Goal: Check status: Check status

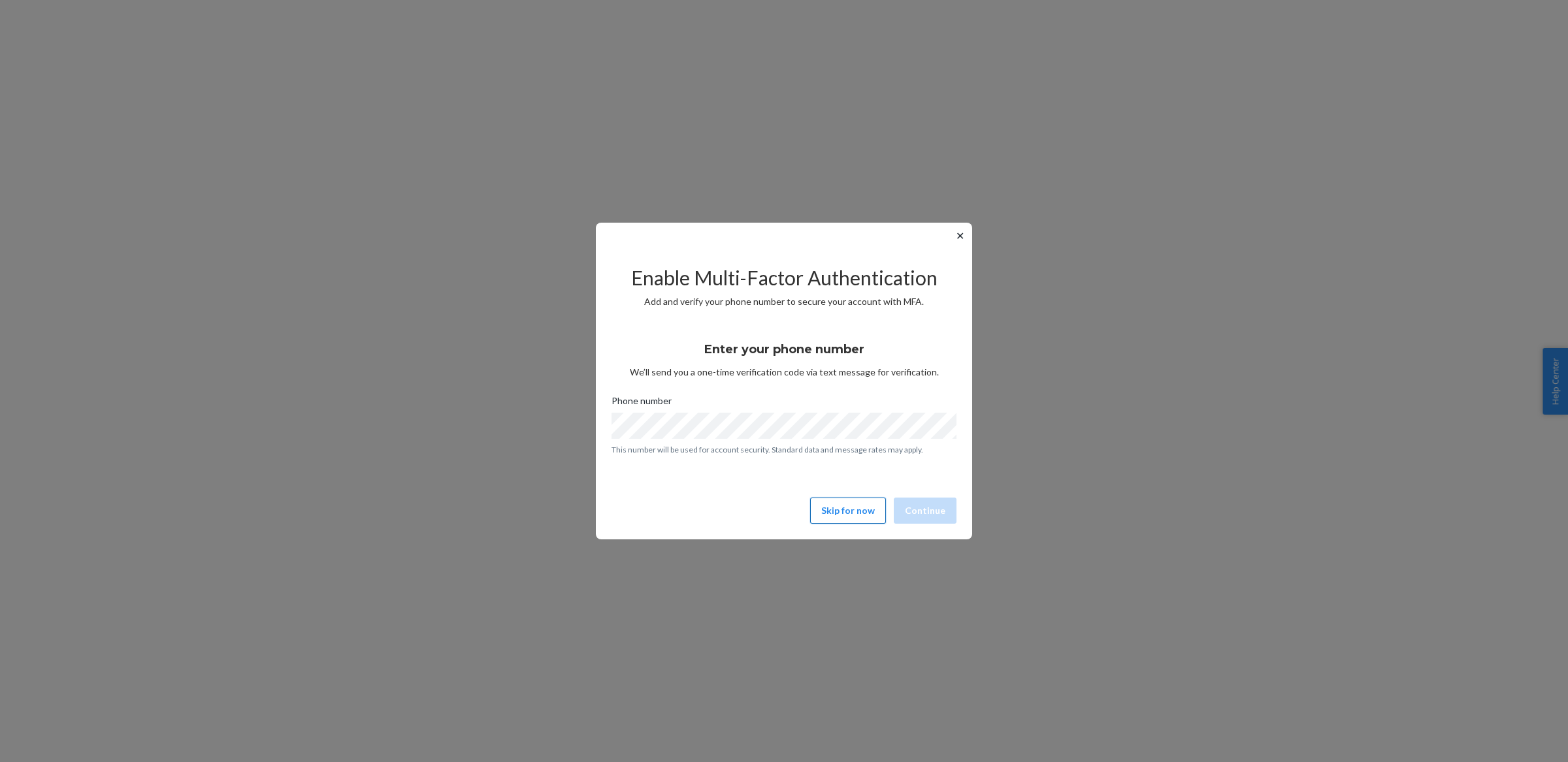
click at [849, 509] on button "Skip for now" at bounding box center [848, 510] width 76 height 26
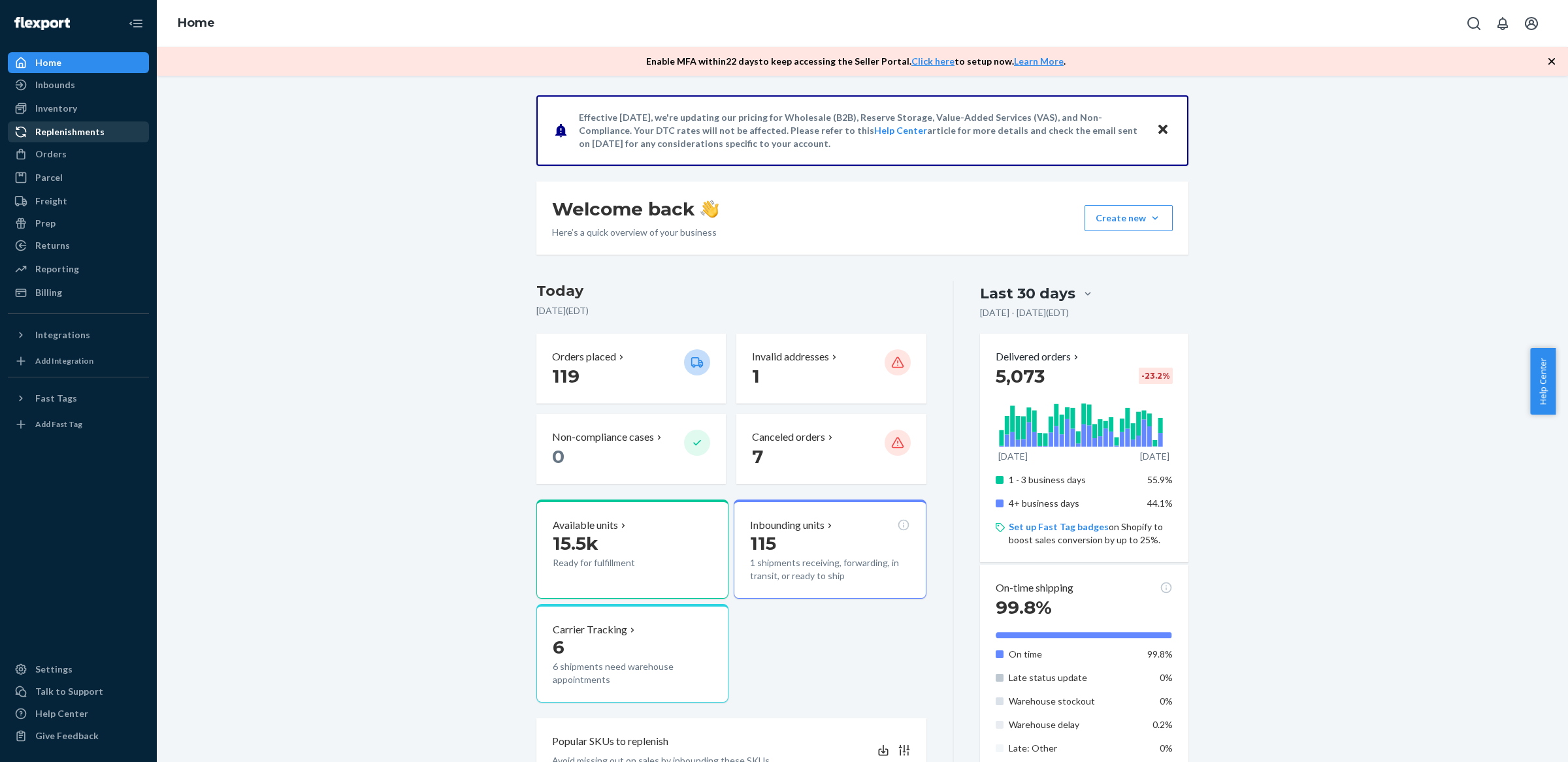
click at [83, 126] on div "Replenishments" at bounding box center [70, 132] width 69 height 13
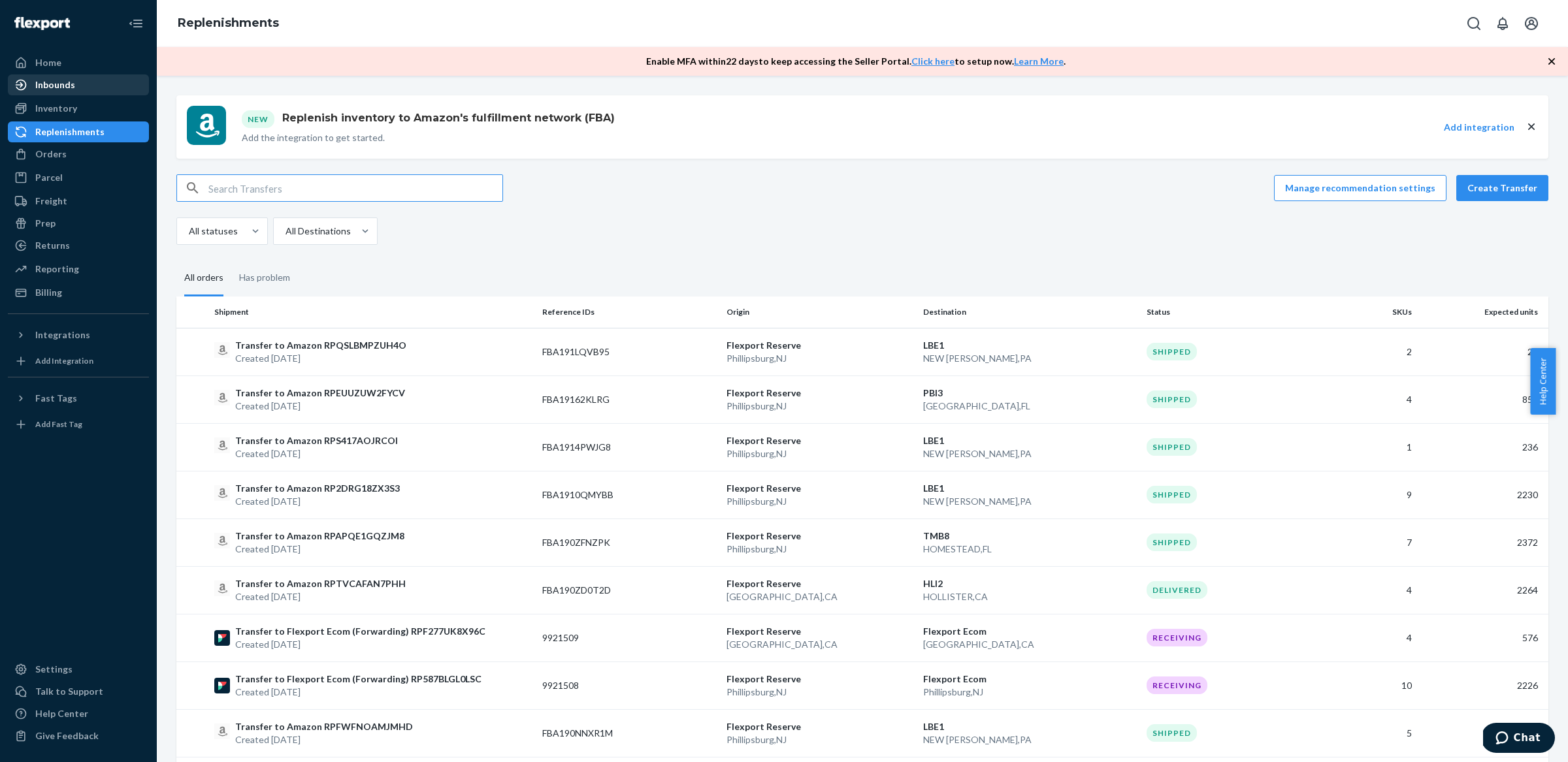
click at [64, 86] on div "Inbounds" at bounding box center [55, 85] width 40 height 13
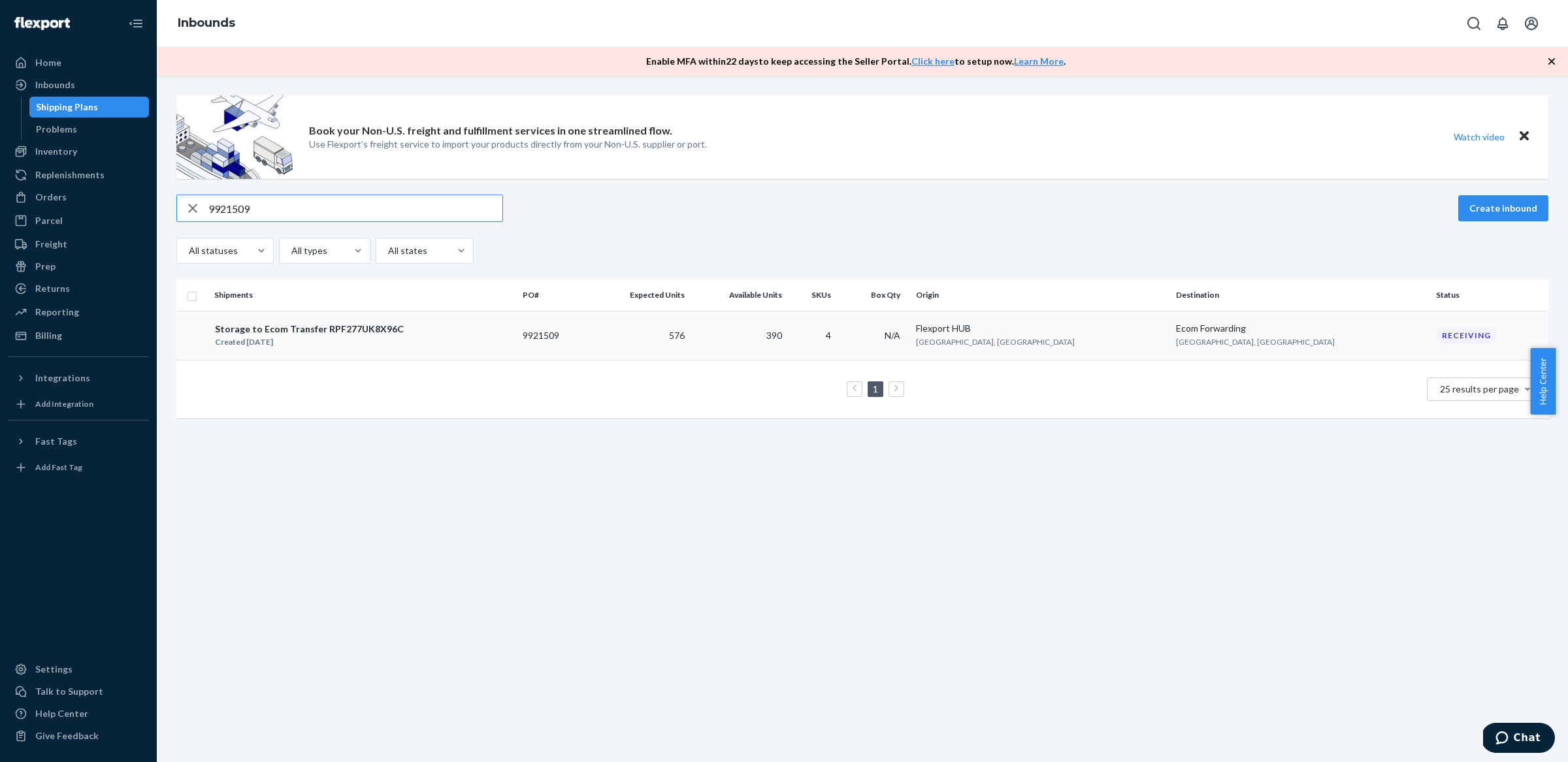
type input "9921509"
click at [392, 338] on div "Created [DATE]" at bounding box center [309, 342] width 189 height 13
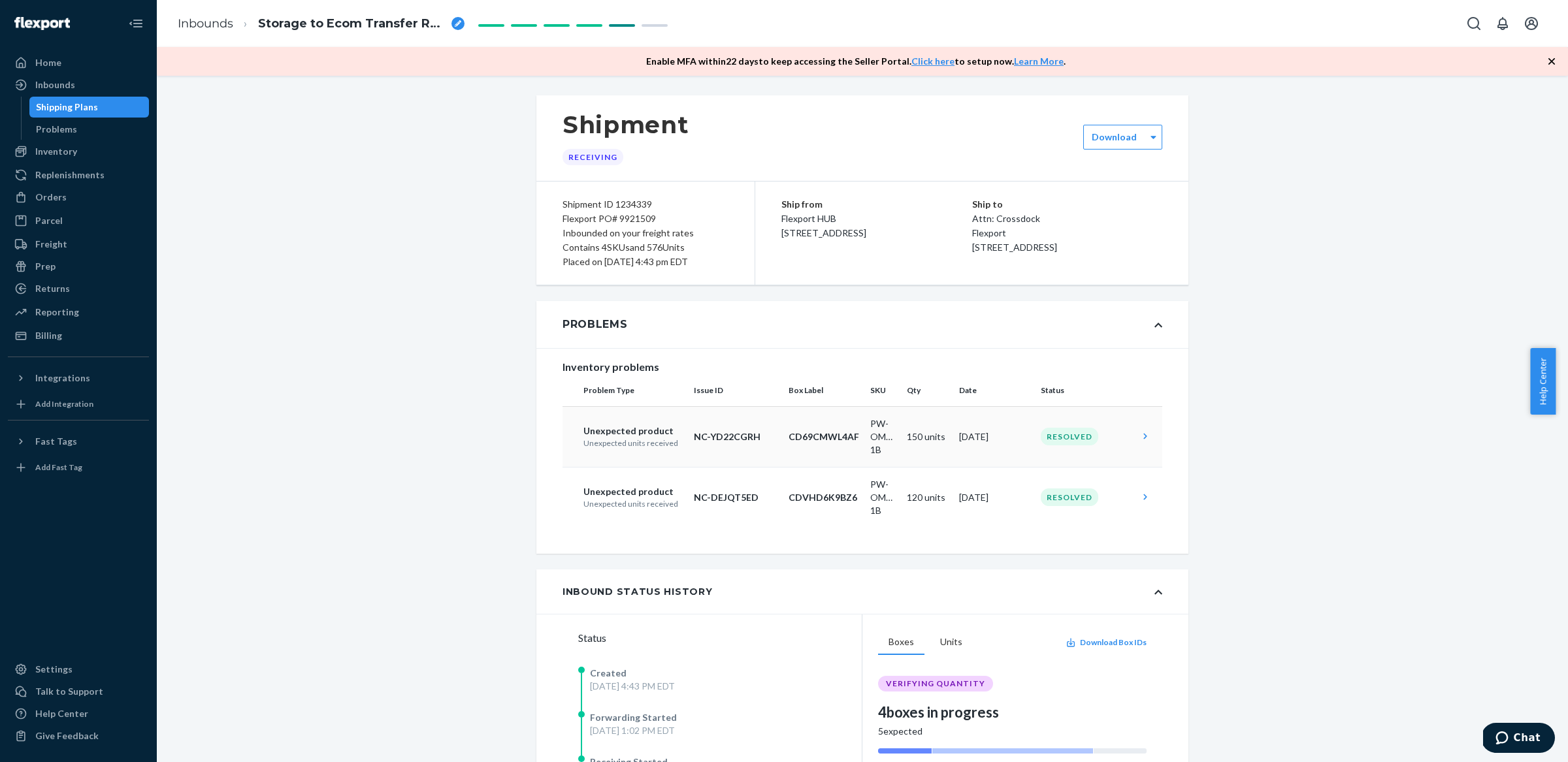
click at [1139, 440] on icon at bounding box center [1146, 436] width 13 height 13
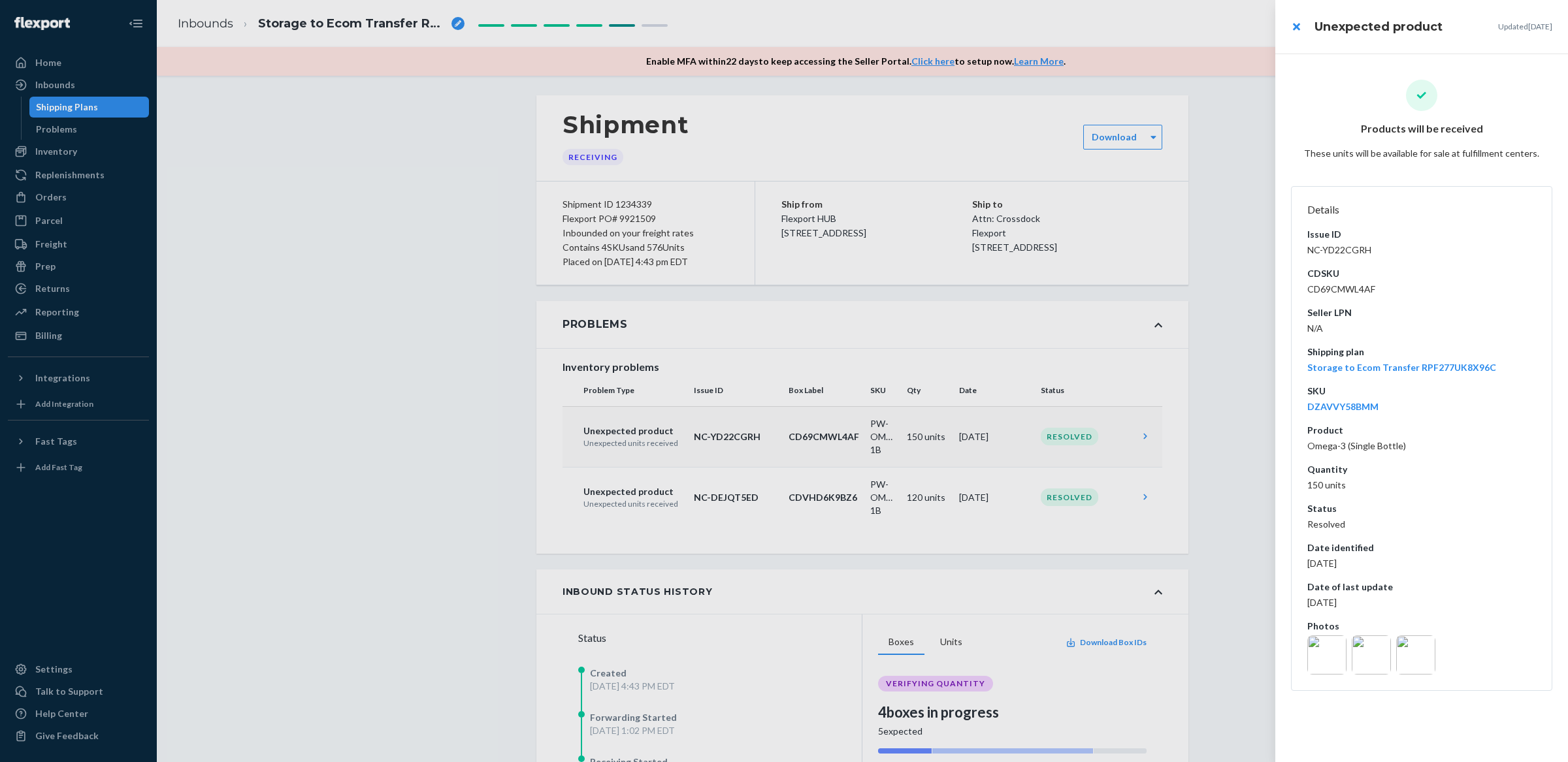
click at [1385, 661] on img at bounding box center [1371, 655] width 39 height 39
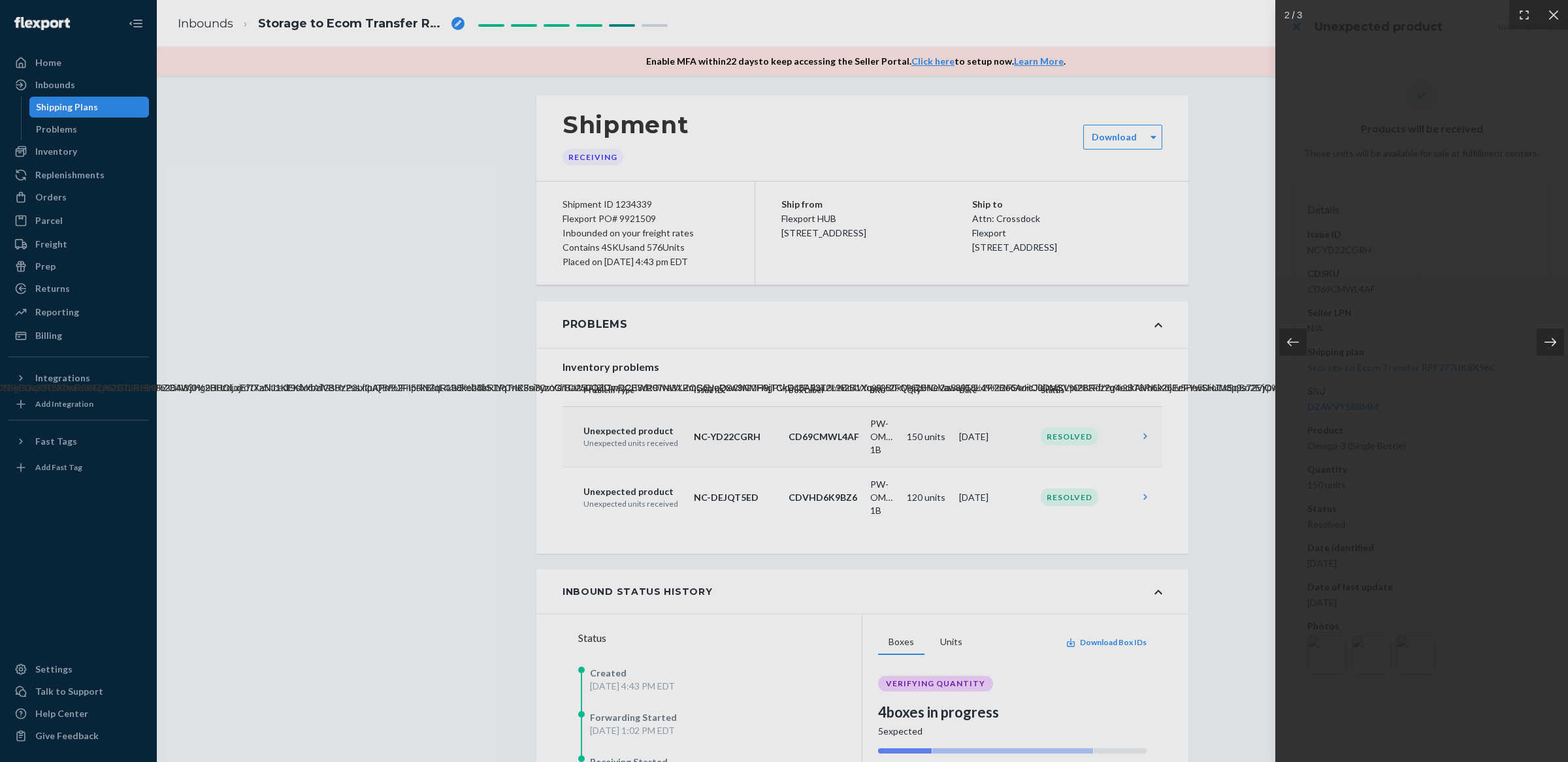
click at [1553, 349] on div at bounding box center [1550, 342] width 27 height 27
click at [1289, 344] on icon at bounding box center [1293, 341] width 12 height 9
click at [1551, 19] on icon at bounding box center [1554, 15] width 13 height 13
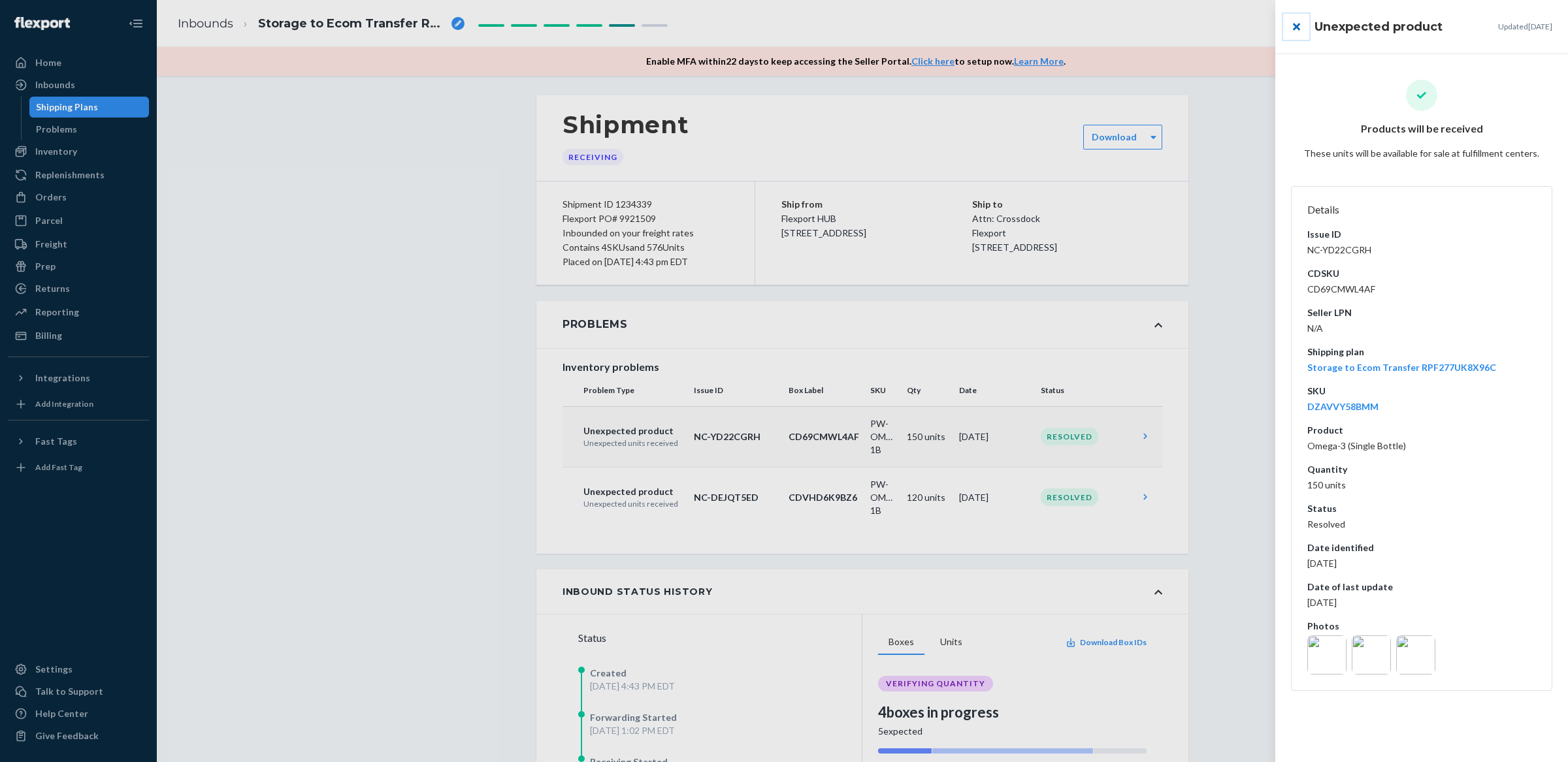
click at [1296, 27] on button "close" at bounding box center [1296, 27] width 26 height 26
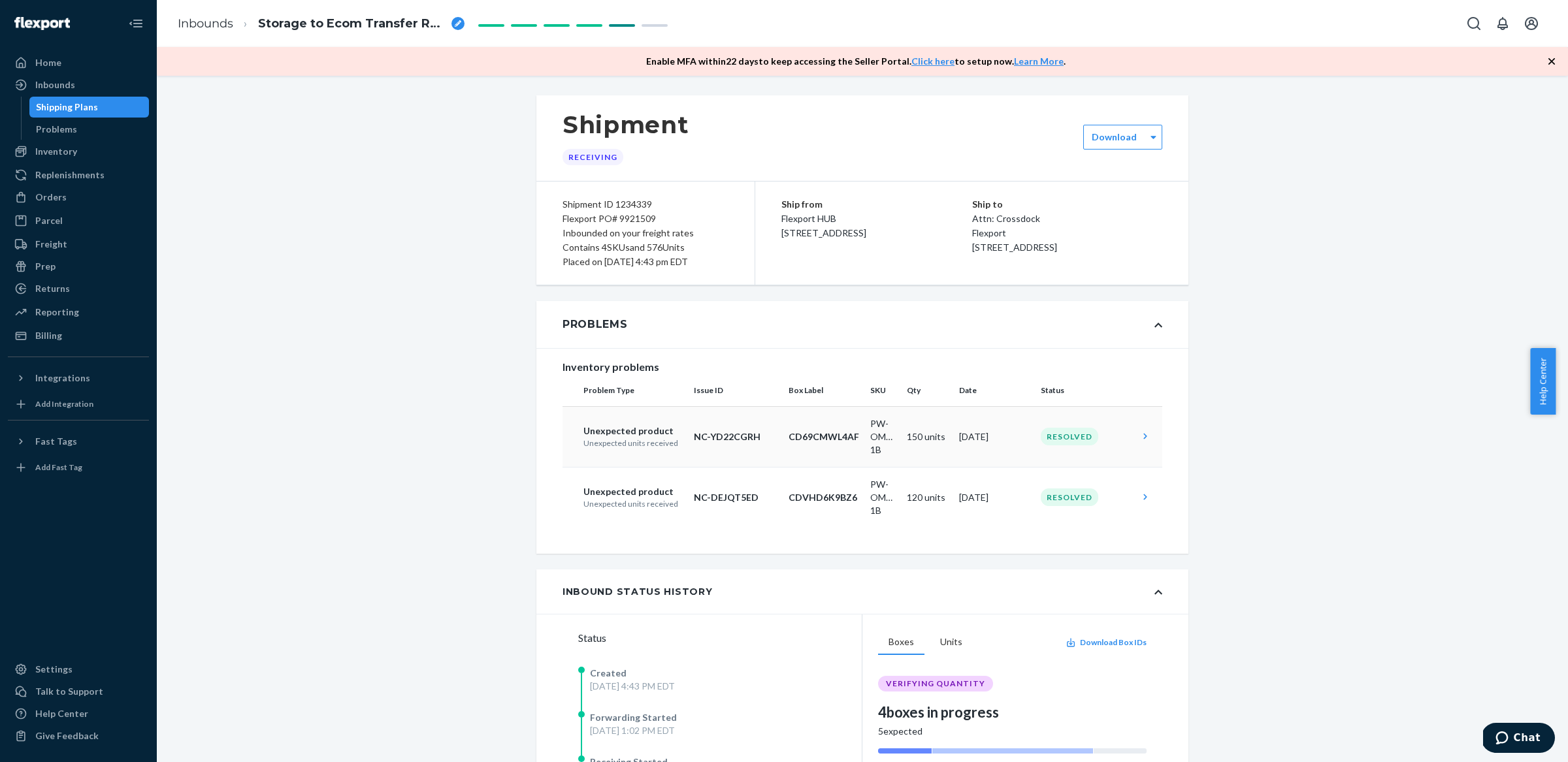
scroll to position [3, 0]
